Goal: Transaction & Acquisition: Obtain resource

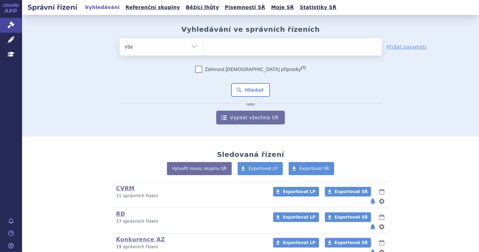
click at [225, 45] on ul at bounding box center [292, 45] width 179 height 14
click at [203, 45] on select at bounding box center [203, 46] width 0 height 17
click at [8, 37] on icon at bounding box center [11, 39] width 7 height 7
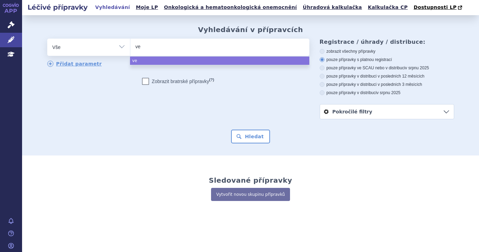
select select
type input "ven"
type input "vene"
type input "veneto"
type input "venetokla"
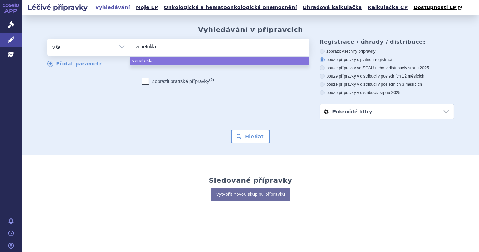
type input "venetoklax"
select select "venetoklax"
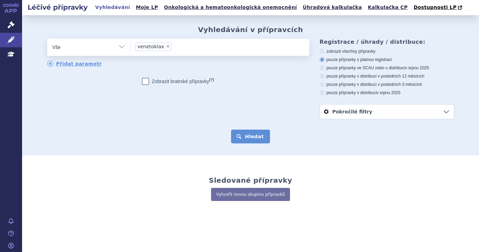
click at [245, 135] on button "Hledat" at bounding box center [250, 137] width 39 height 14
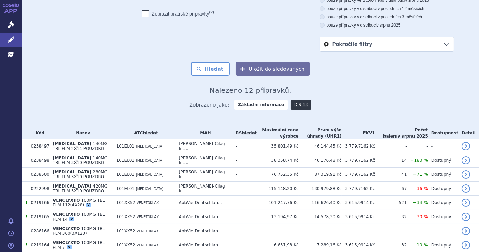
scroll to position [143, 0]
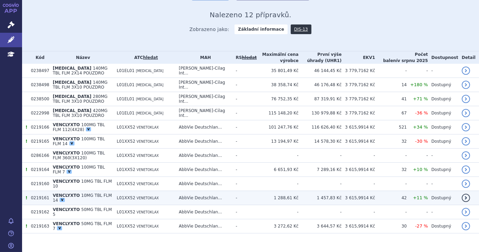
click at [292, 196] on td "1 288,61 Kč" at bounding box center [278, 198] width 42 height 14
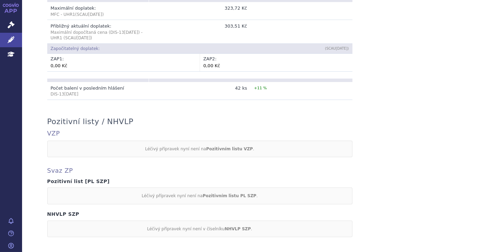
scroll to position [594, 0]
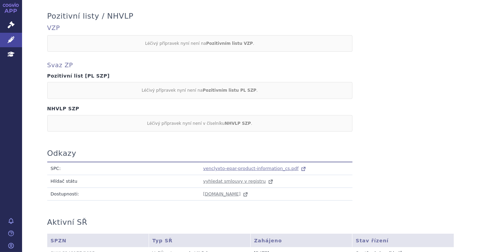
click at [279, 166] on span "venclyxto-epar-product-information_cs.pdf" at bounding box center [251, 168] width 96 height 5
